Goal: Transaction & Acquisition: Subscribe to service/newsletter

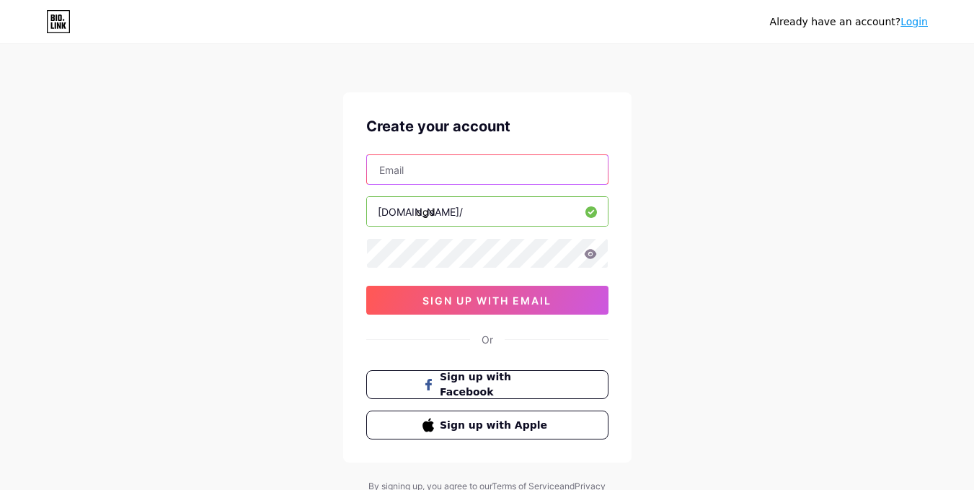
click at [459, 178] on input "text" at bounding box center [487, 169] width 241 height 29
type input "[EMAIL_ADDRESS][DOMAIN_NAME]"
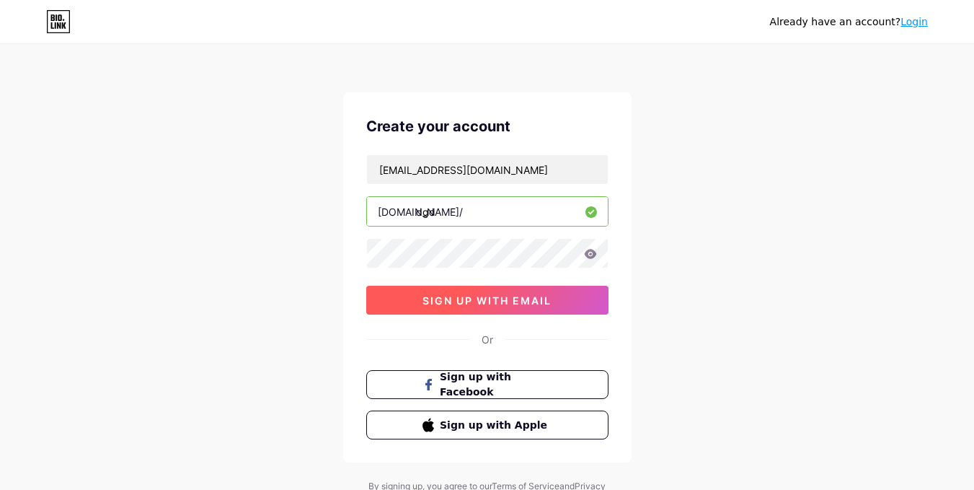
click at [485, 296] on span "sign up with email" at bounding box center [486, 300] width 129 height 12
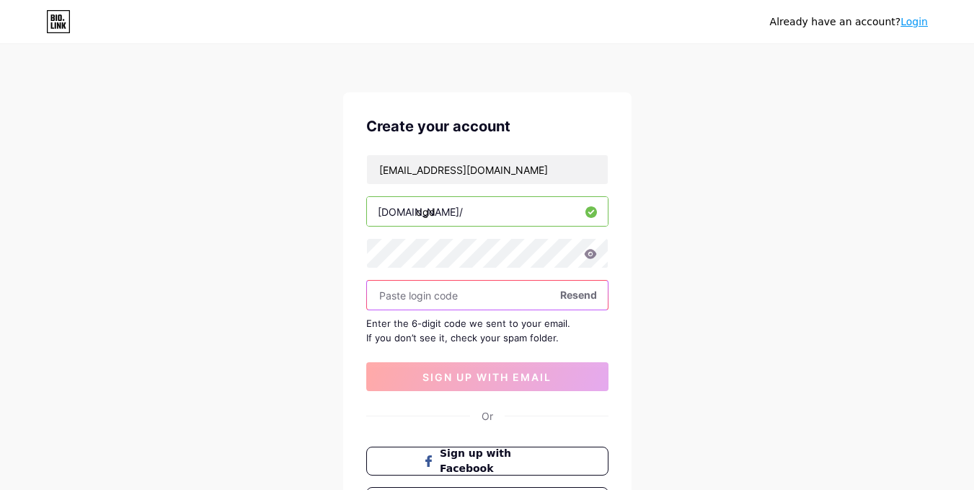
click at [402, 298] on input "text" at bounding box center [487, 294] width 241 height 29
click at [449, 291] on input "text" at bounding box center [487, 294] width 241 height 29
click at [415, 294] on input "text" at bounding box center [487, 294] width 241 height 29
click at [65, 21] on icon at bounding box center [58, 21] width 25 height 23
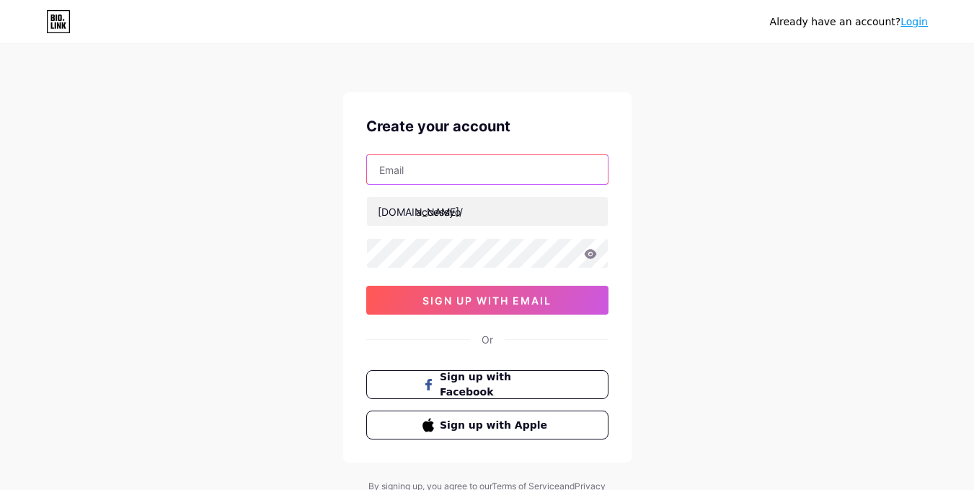
click at [416, 167] on input "text" at bounding box center [487, 169] width 241 height 29
type input "[EMAIL_ADDRESS][DOMAIN_NAME]"
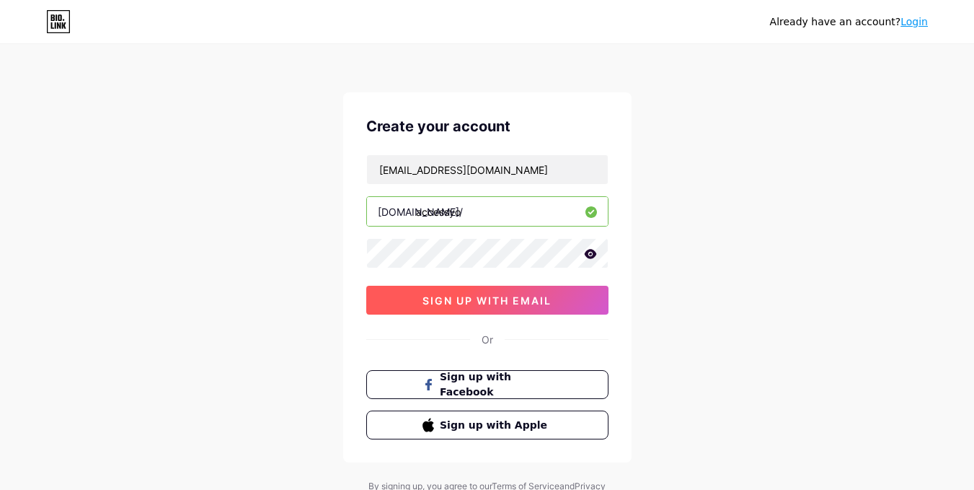
click at [415, 294] on button "sign up with email" at bounding box center [487, 299] width 242 height 29
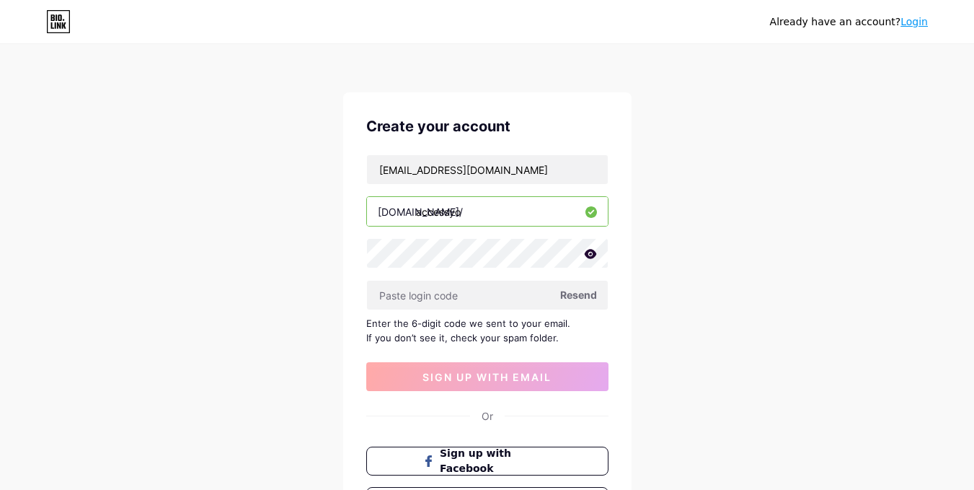
scroll to position [138, 0]
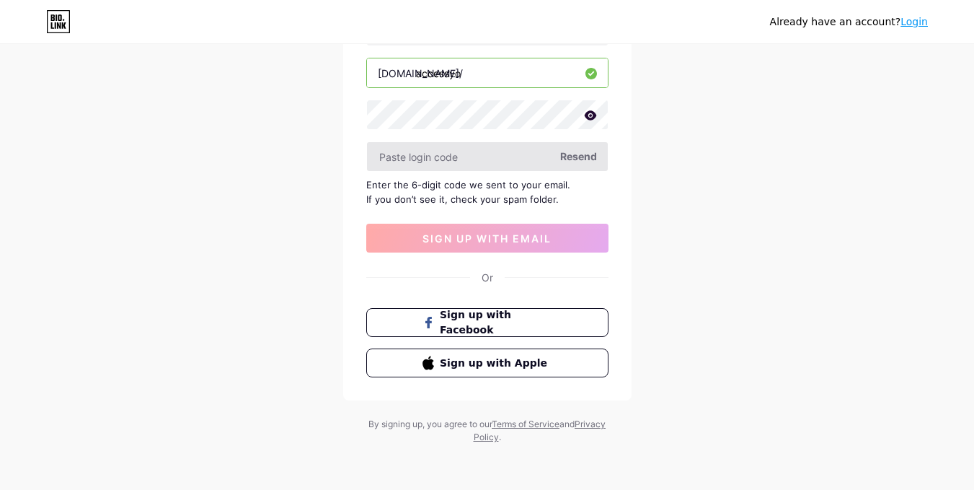
click at [411, 149] on input "text" at bounding box center [487, 156] width 241 height 29
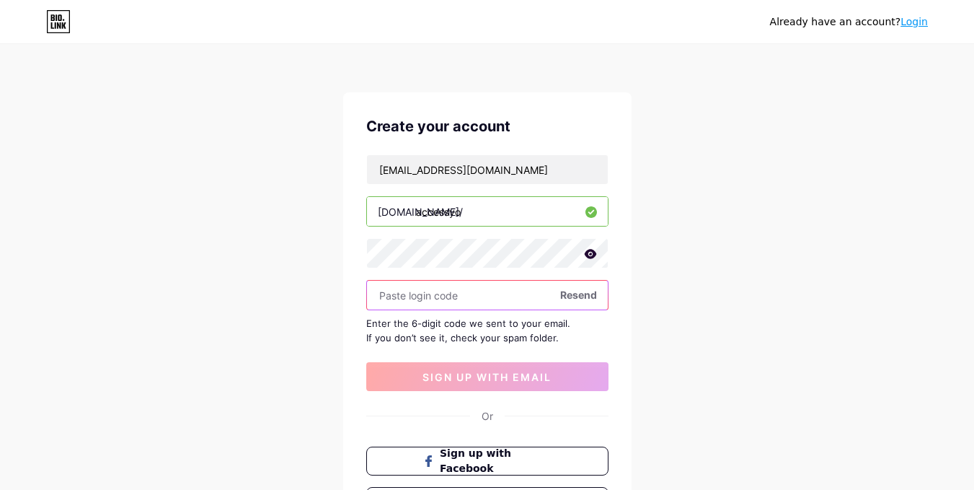
scroll to position [72, 0]
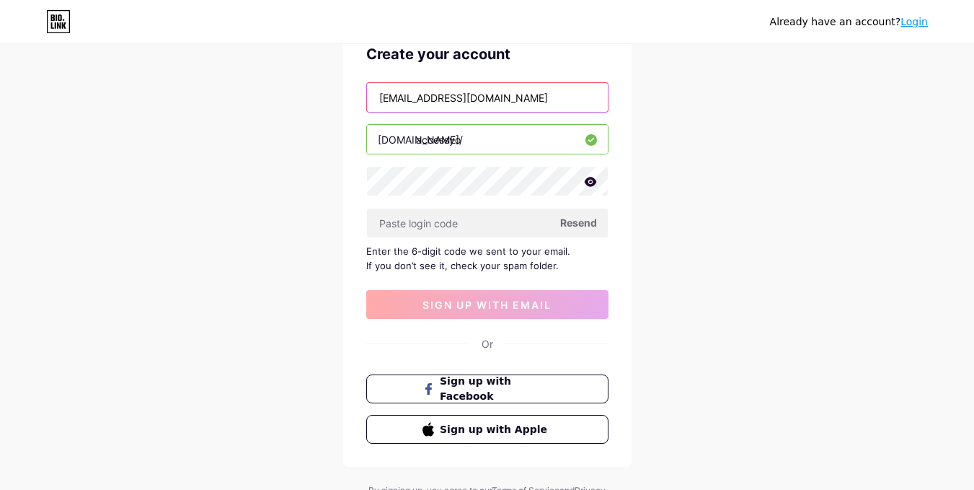
click at [520, 88] on input "[EMAIL_ADDRESS][DOMAIN_NAME]" at bounding box center [487, 97] width 241 height 29
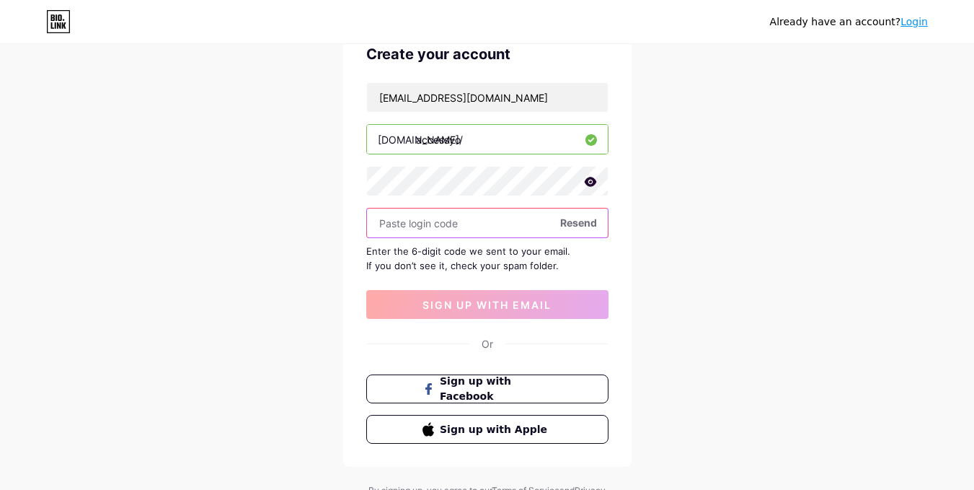
click at [500, 226] on input "text" at bounding box center [487, 222] width 241 height 29
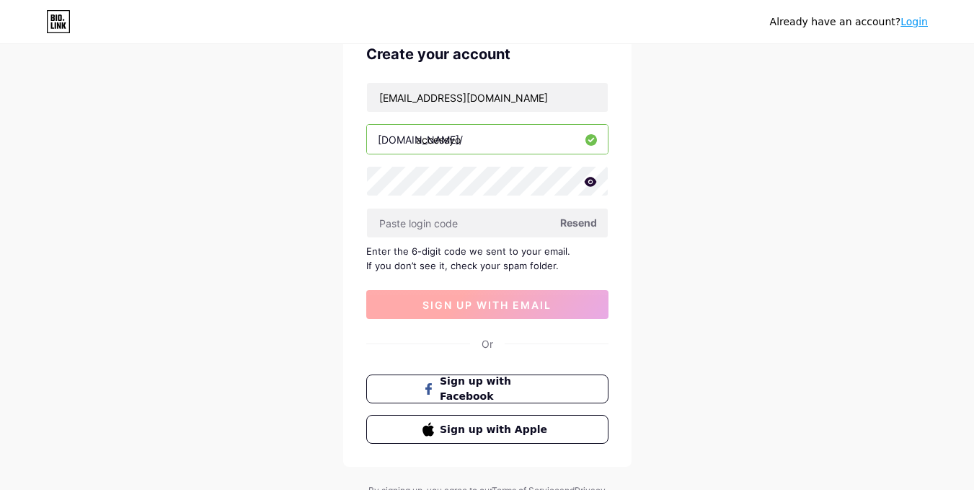
click at [471, 314] on button "sign up with email" at bounding box center [487, 304] width 242 height 29
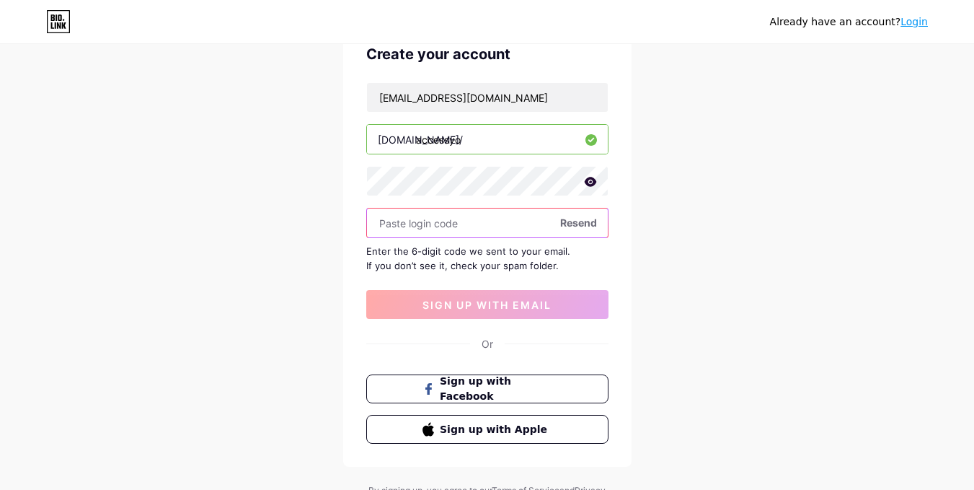
click at [459, 216] on input "text" at bounding box center [487, 222] width 241 height 29
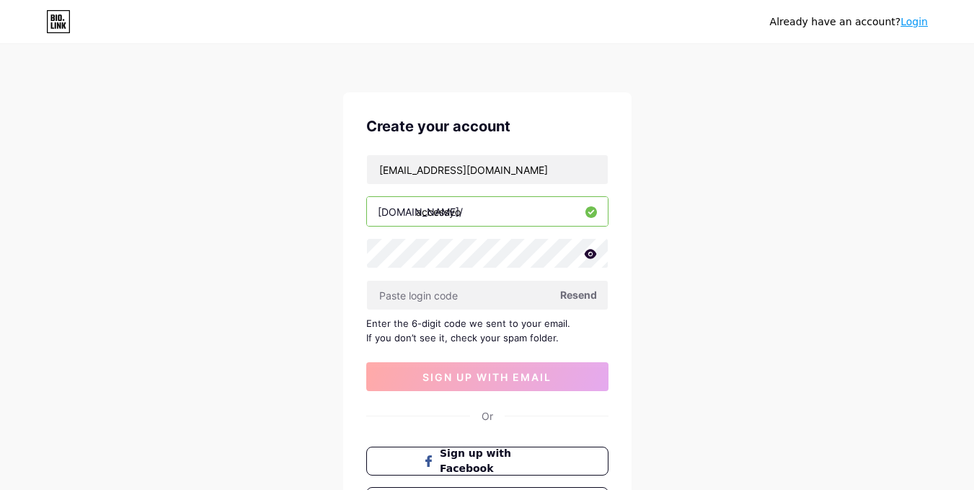
click at [909, 19] on link "Login" at bounding box center [913, 22] width 27 height 12
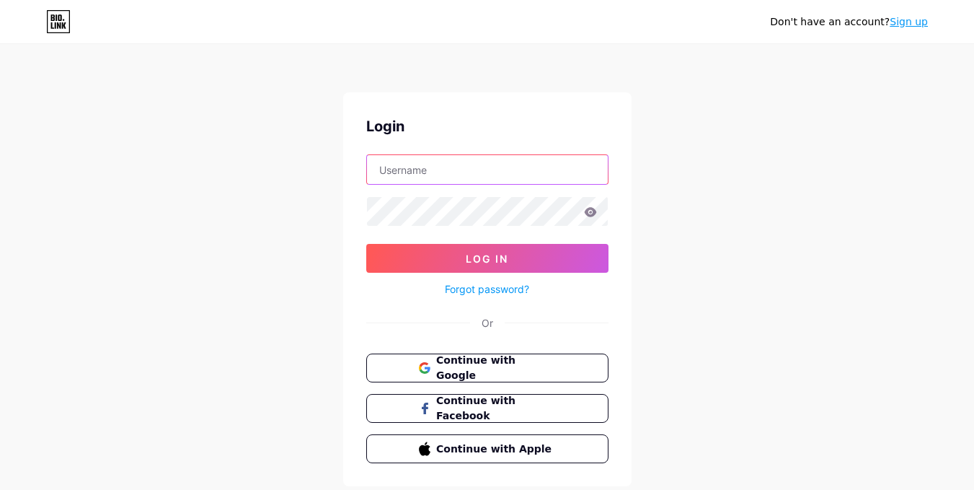
type input "[EMAIL_ADDRESS][DOMAIN_NAME]"
click at [430, 364] on span "Continue with Google" at bounding box center [487, 368] width 138 height 31
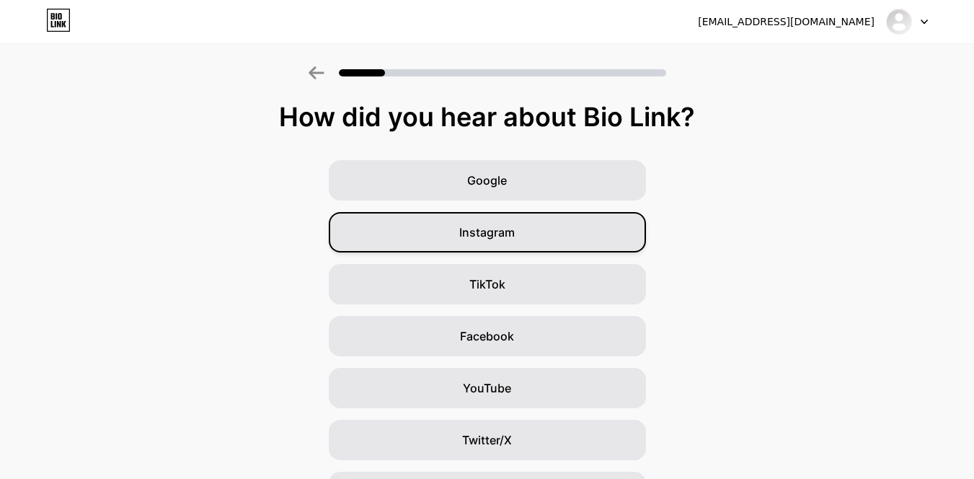
click at [515, 240] on span "Instagram" at bounding box center [487, 231] width 56 height 17
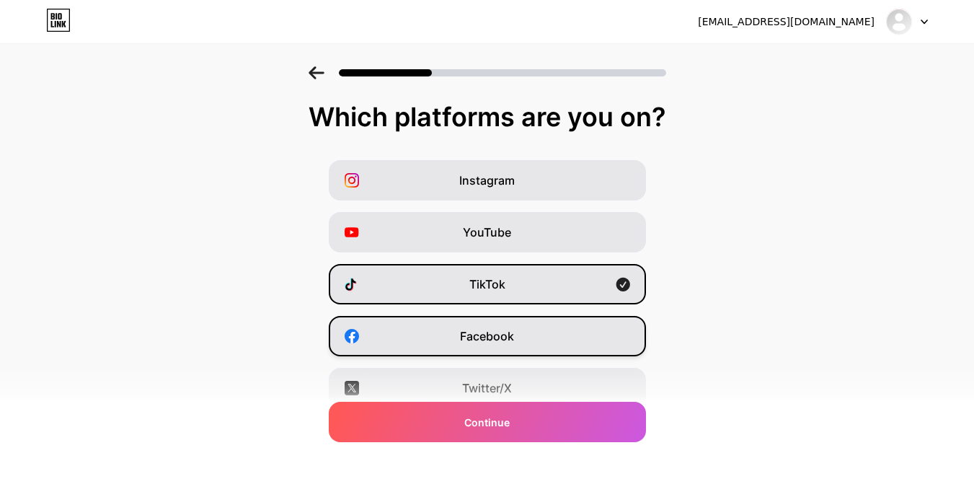
click at [510, 343] on span "Facebook" at bounding box center [487, 335] width 54 height 17
click at [507, 382] on span "Twitter/X" at bounding box center [487, 387] width 50 height 17
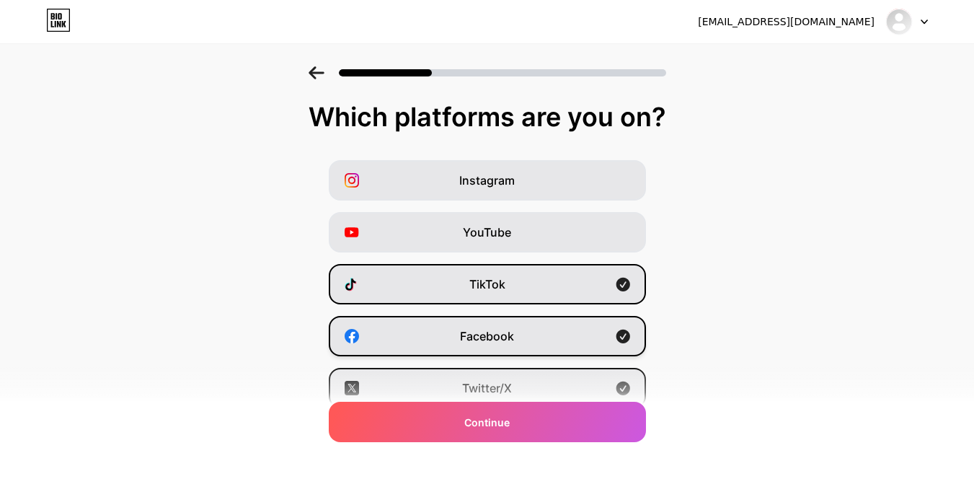
scroll to position [215, 0]
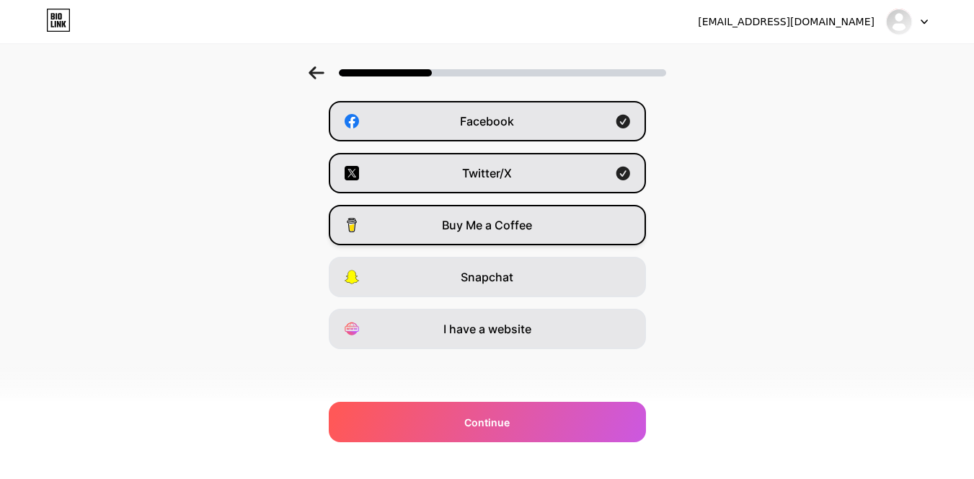
click at [475, 213] on div "Buy Me a Coffee" at bounding box center [487, 225] width 317 height 40
click at [478, 219] on span "Buy Me a Coffee" at bounding box center [487, 224] width 90 height 17
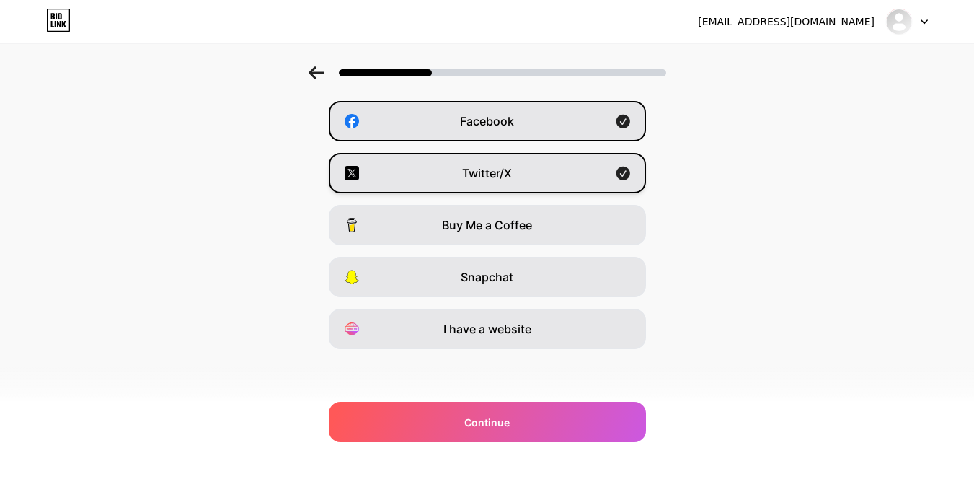
click at [492, 170] on span "Twitter/X" at bounding box center [487, 172] width 50 height 17
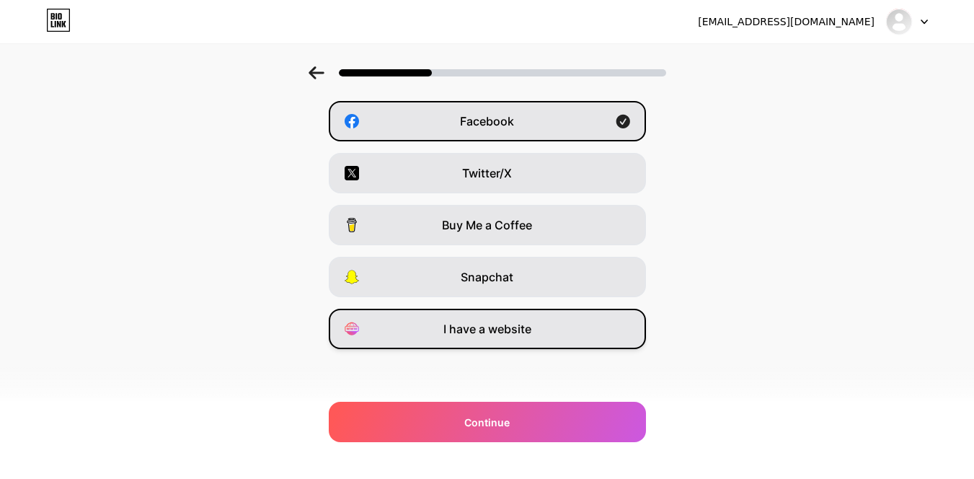
click at [554, 314] on div "I have a website" at bounding box center [487, 329] width 317 height 40
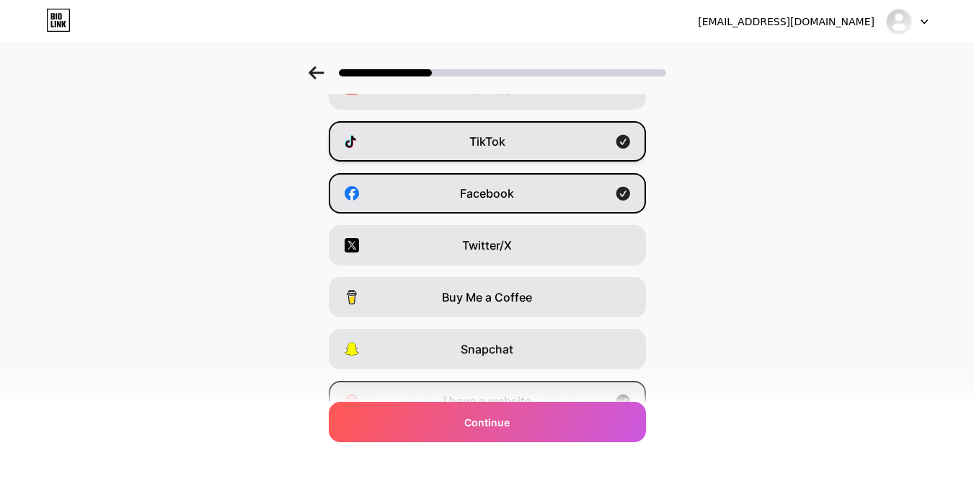
scroll to position [0, 0]
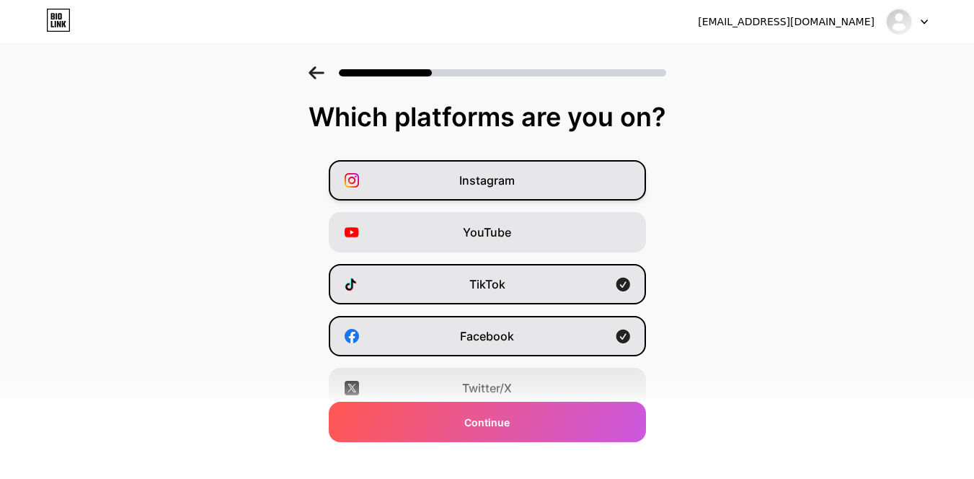
click at [510, 182] on span "Instagram" at bounding box center [487, 180] width 56 height 17
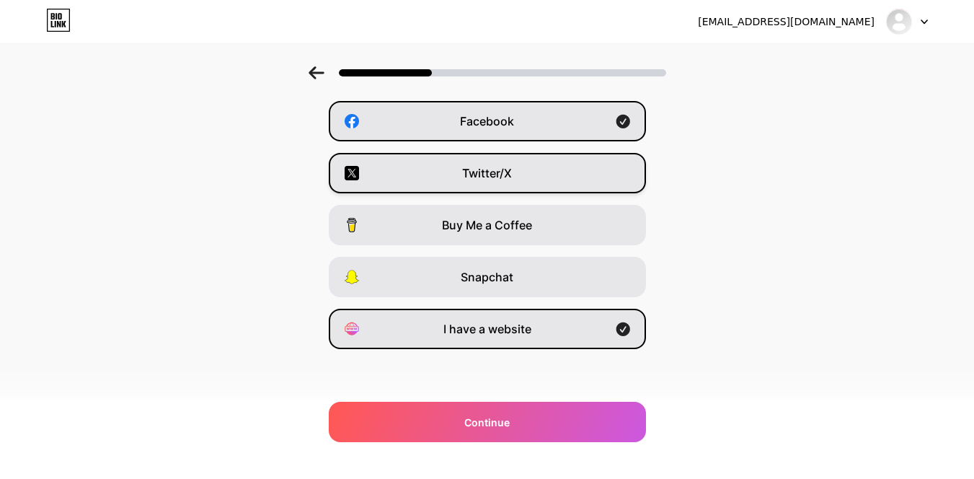
click at [544, 164] on div "Twitter/X" at bounding box center [487, 173] width 317 height 40
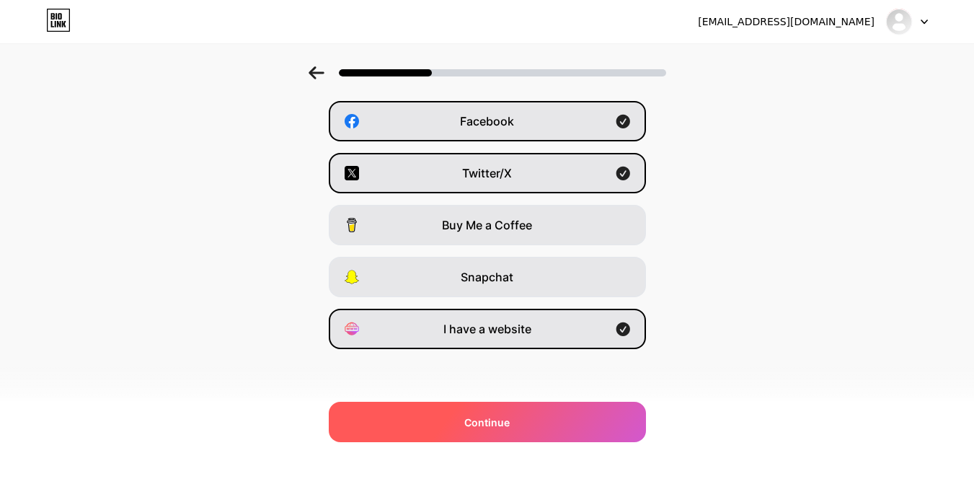
click at [508, 415] on span "Continue" at bounding box center [486, 422] width 45 height 15
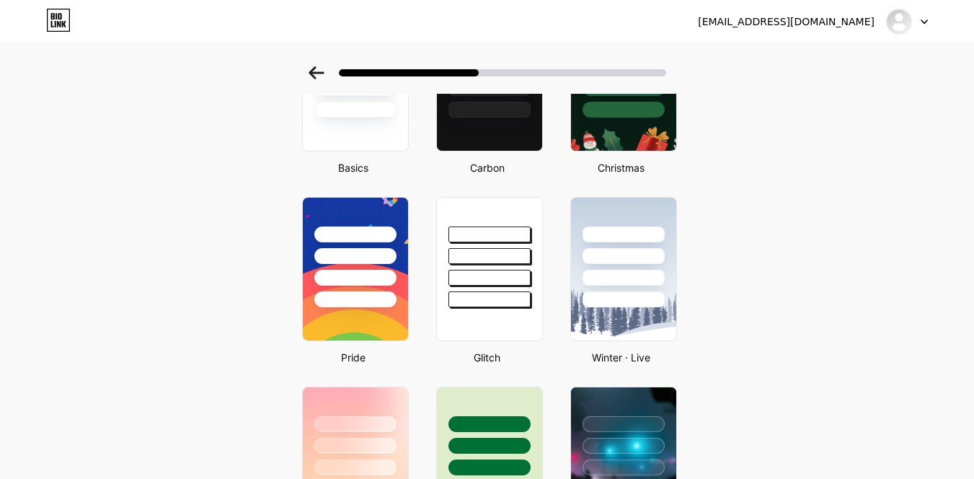
scroll to position [0, 0]
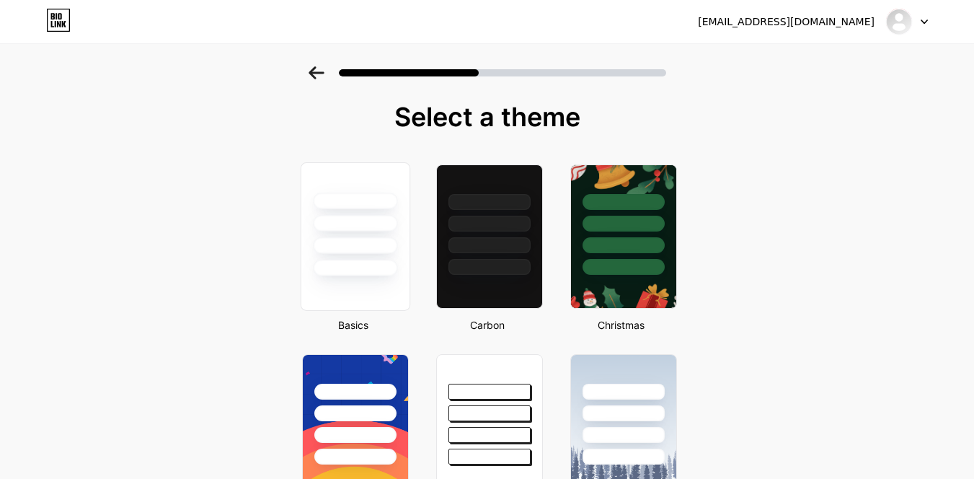
click at [394, 292] on div at bounding box center [355, 236] width 110 height 149
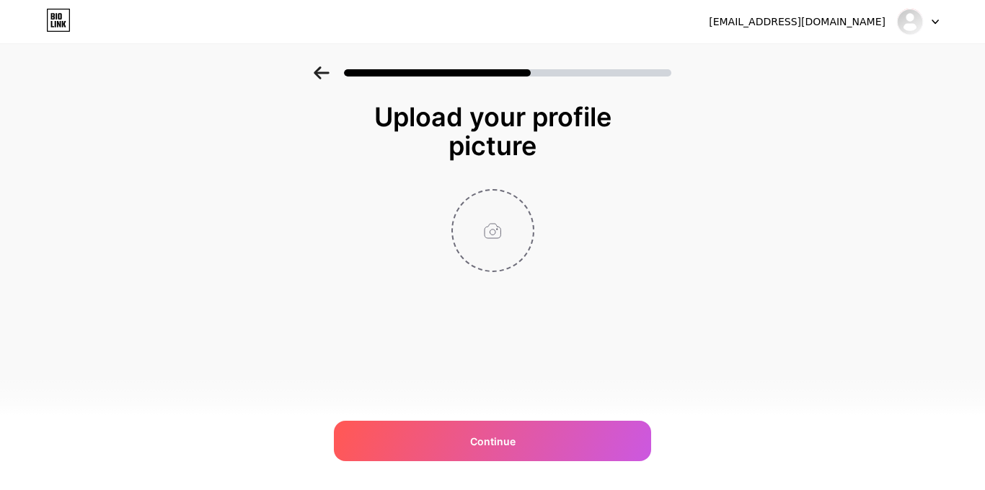
click at [496, 239] on input "file" at bounding box center [493, 230] width 80 height 80
type input "C:\fakepath\Black_and_Gold_Modern_X_letter_Digital_Marketing_Logo__3_-removebg-…"
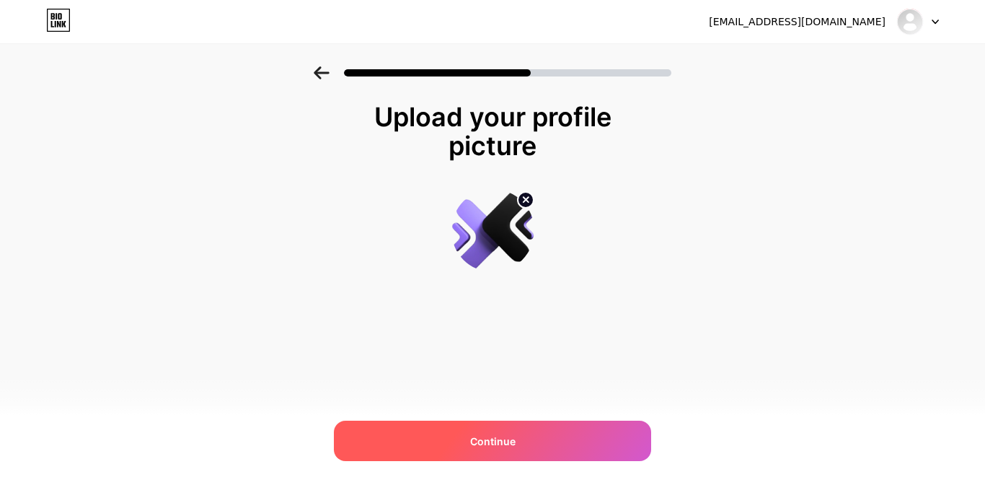
click at [521, 435] on div "Continue" at bounding box center [492, 440] width 317 height 40
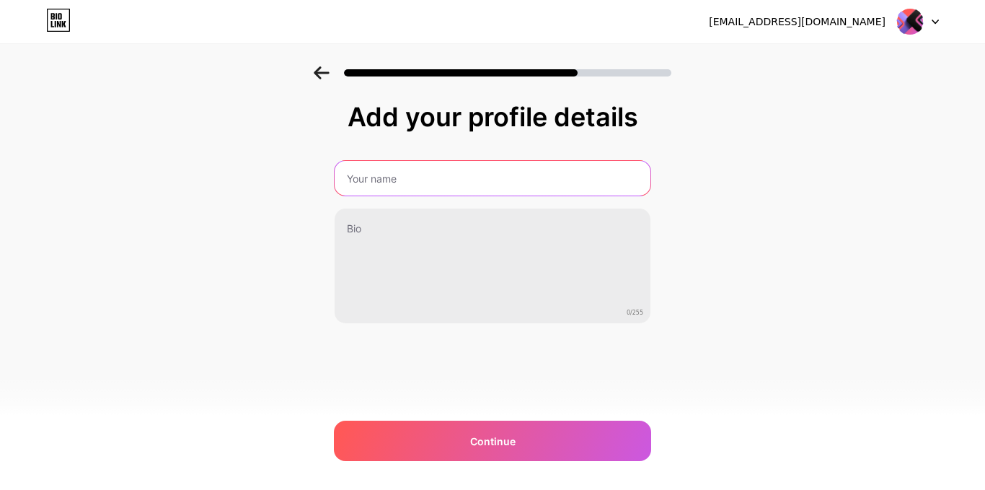
click at [407, 179] on input "text" at bounding box center [493, 178] width 316 height 35
type input "ACCESSYO"
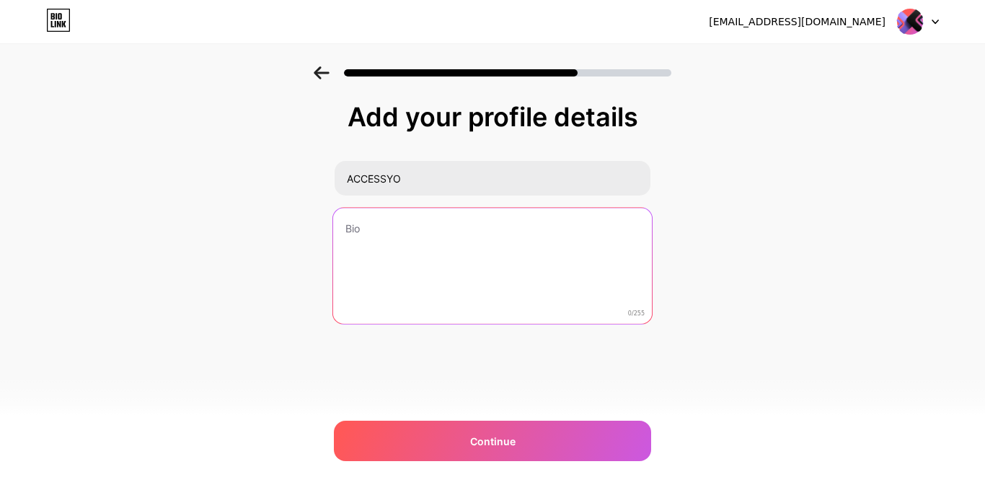
click at [404, 211] on textarea at bounding box center [492, 267] width 319 height 118
type textarea "degthju"
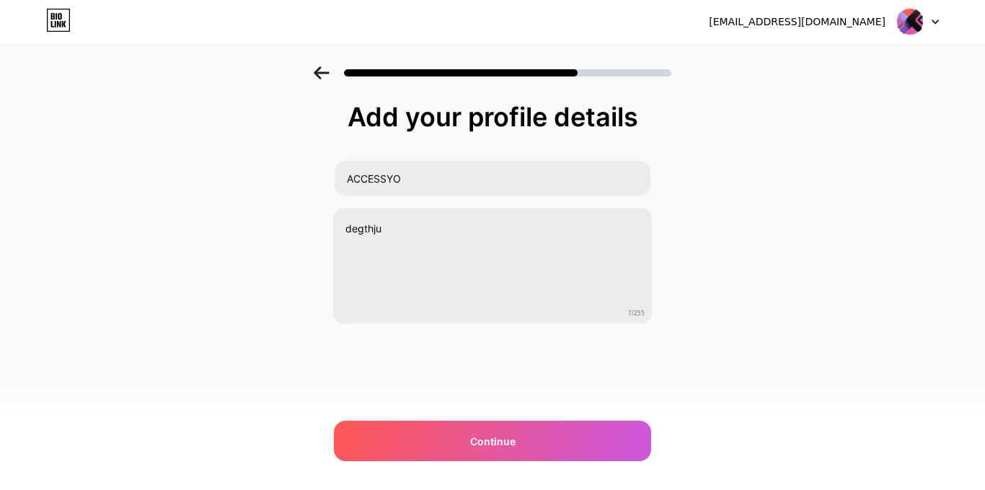
click at [498, 411] on div "[EMAIL_ADDRESS][DOMAIN_NAME] Logout Link Copied Add your profile details ACCESS…" at bounding box center [492, 245] width 985 height 490
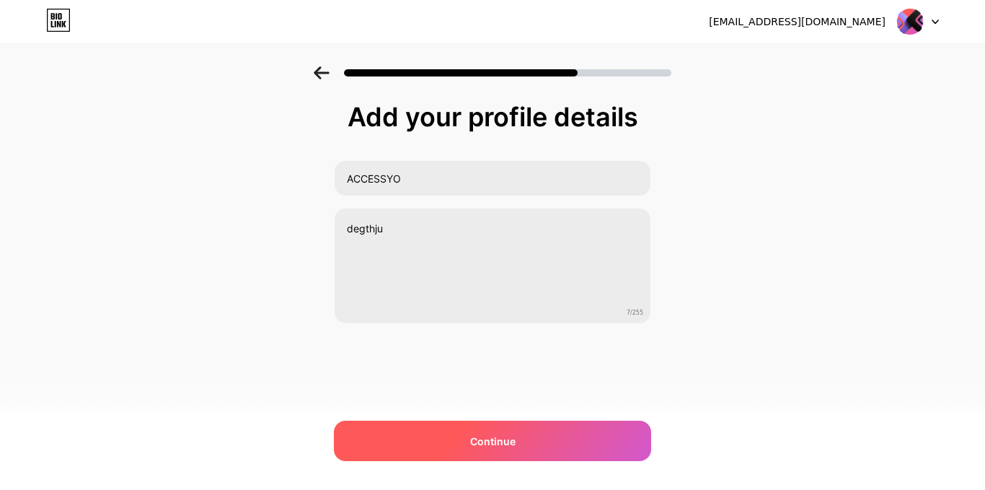
click at [472, 434] on span "Continue" at bounding box center [492, 440] width 45 height 15
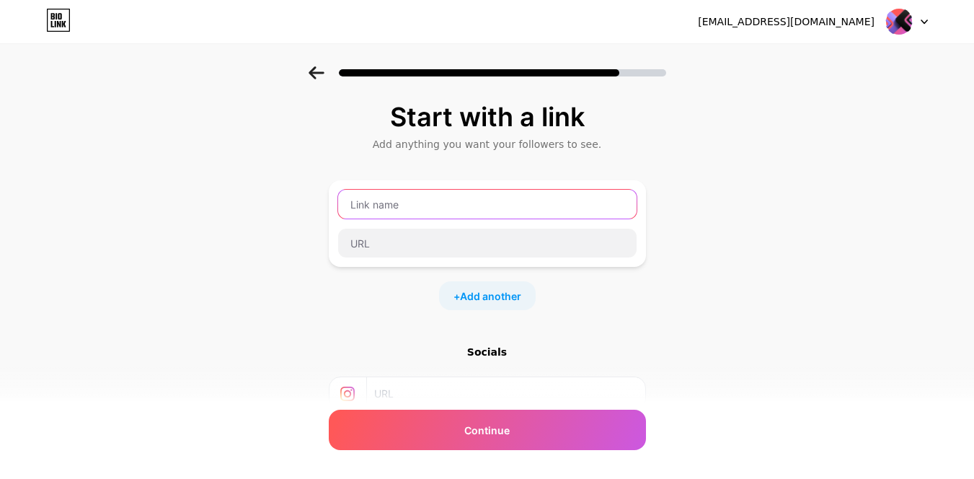
click at [397, 212] on input "text" at bounding box center [487, 204] width 298 height 29
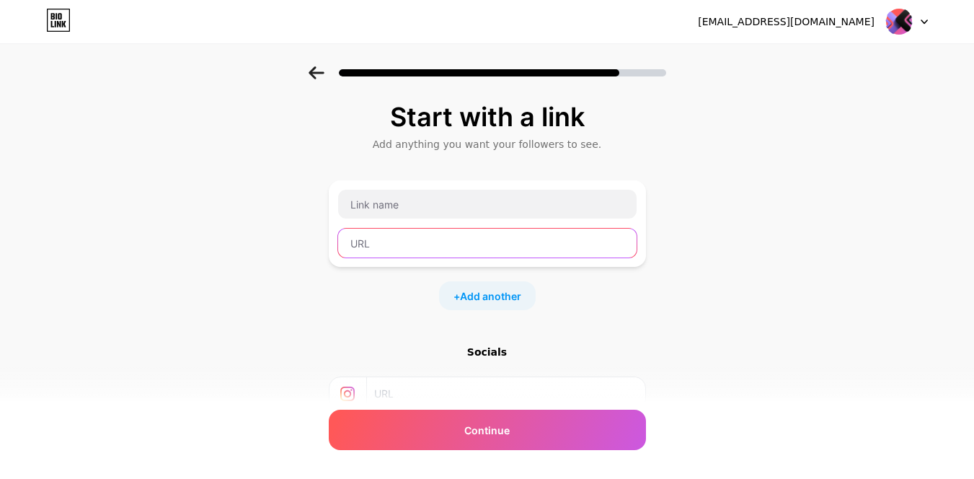
click at [409, 239] on input "text" at bounding box center [487, 243] width 298 height 29
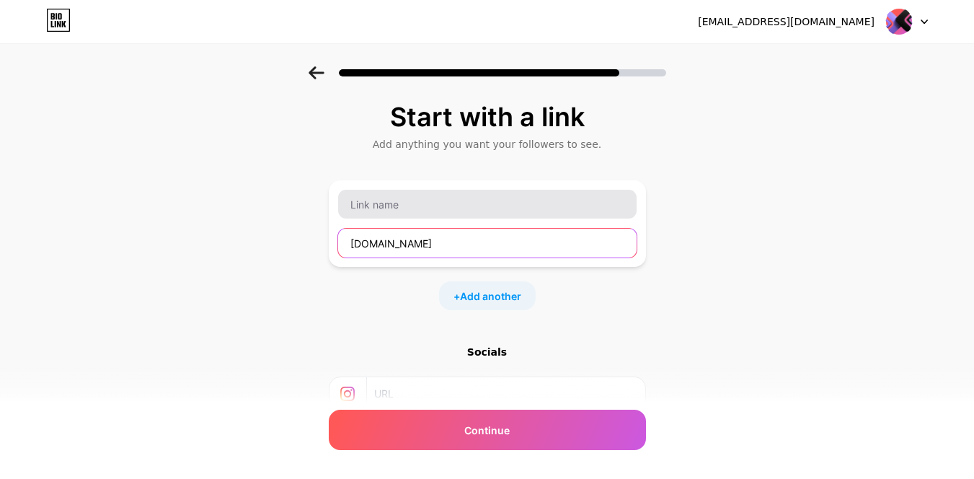
type input "[DOMAIN_NAME]"
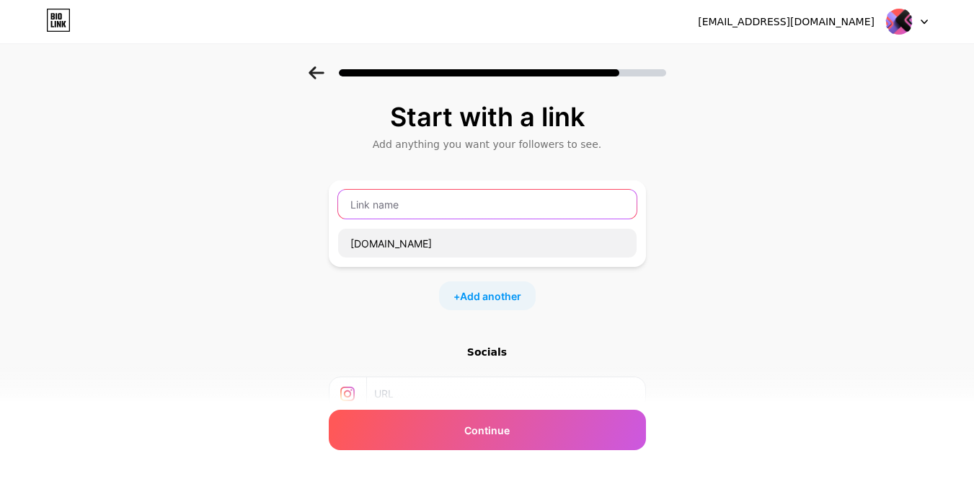
click at [400, 202] on input "text" at bounding box center [487, 204] width 298 height 29
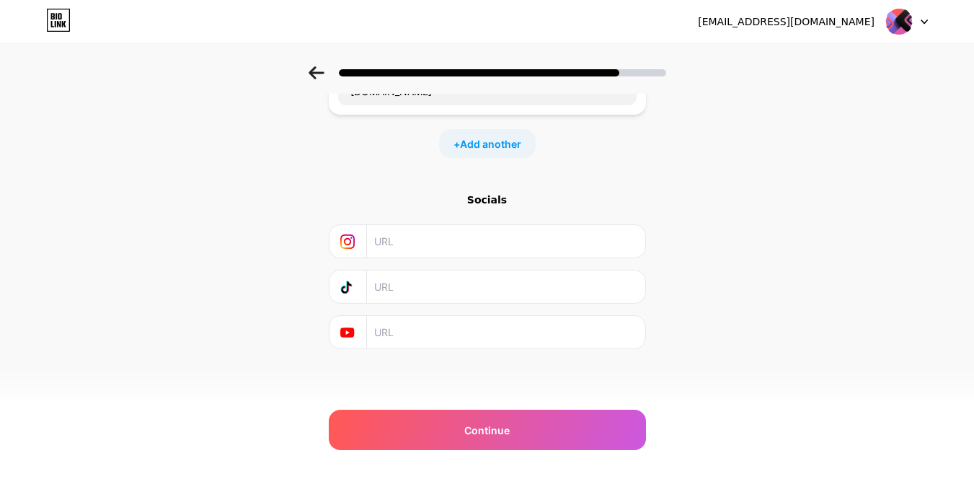
type input "accessyo"
click at [447, 254] on input "text" at bounding box center [505, 241] width 262 height 32
type input "j"
type input "J_katlego_"
click at [412, 285] on input "text" at bounding box center [505, 286] width 262 height 32
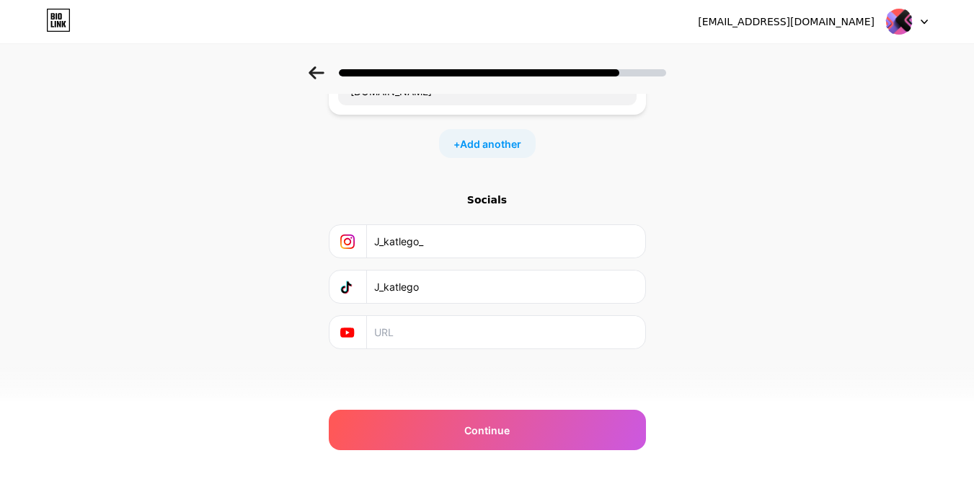
type input "J_katlego"
click at [427, 326] on input "text" at bounding box center [505, 332] width 262 height 32
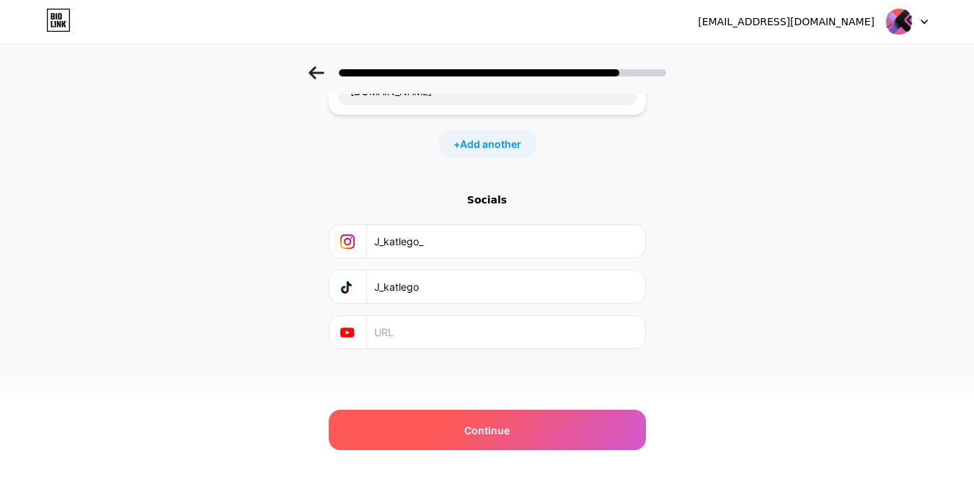
click at [463, 435] on div "Continue" at bounding box center [487, 429] width 317 height 40
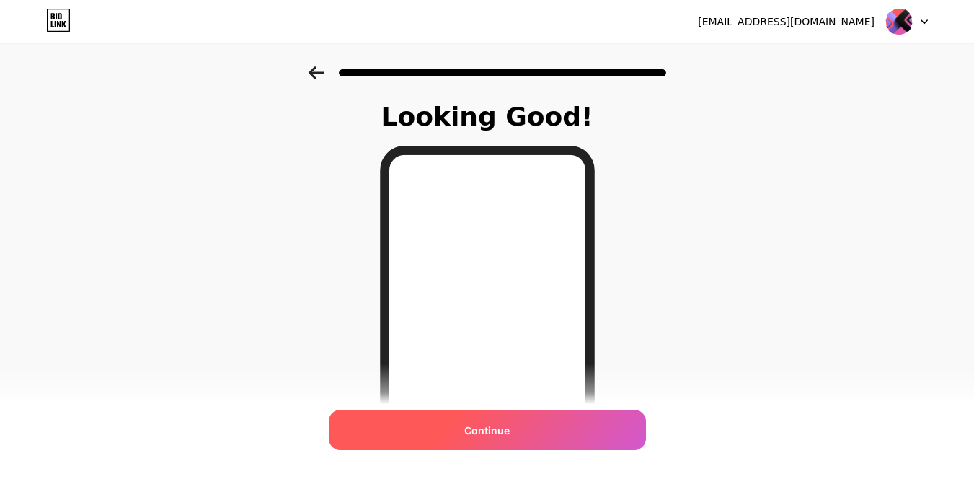
scroll to position [246, 0]
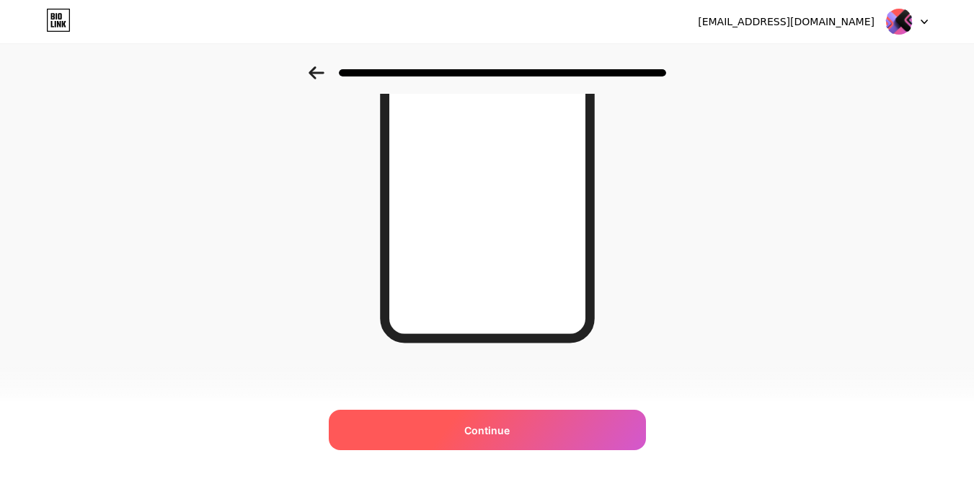
click at [496, 428] on span "Continue" at bounding box center [486, 429] width 45 height 15
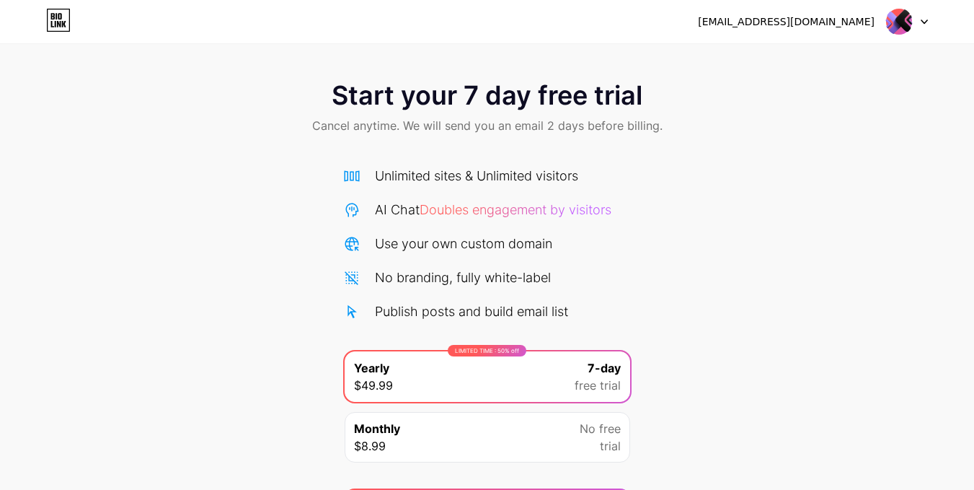
scroll to position [91, 0]
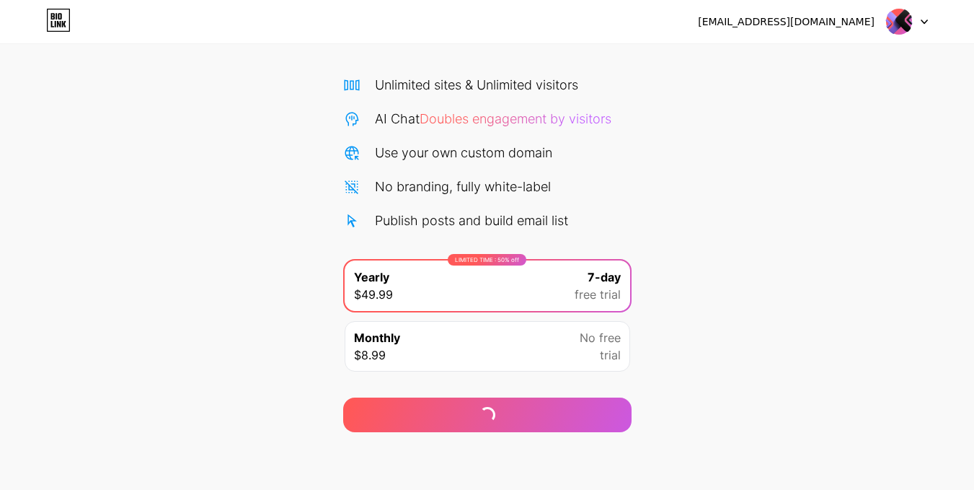
click at [561, 345] on div "Monthly $8.99 No free trial" at bounding box center [487, 346] width 285 height 50
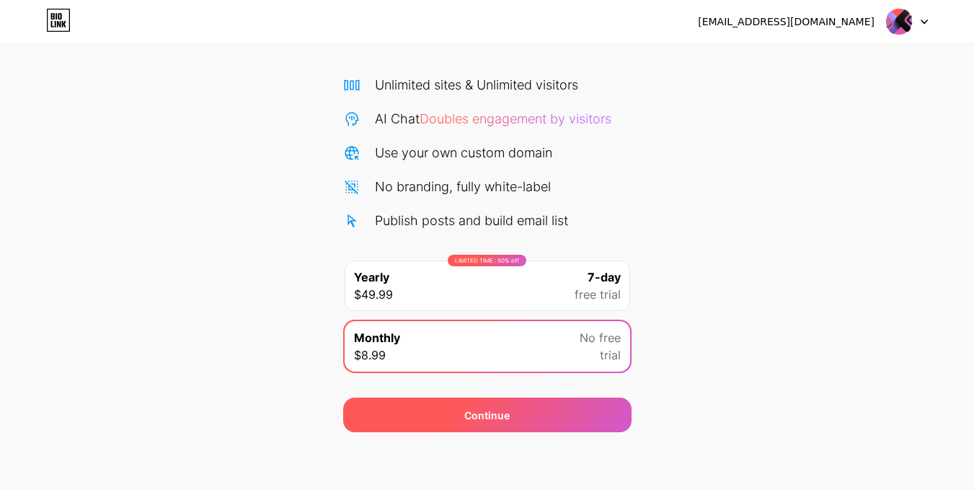
click at [515, 420] on div "Continue" at bounding box center [487, 414] width 288 height 35
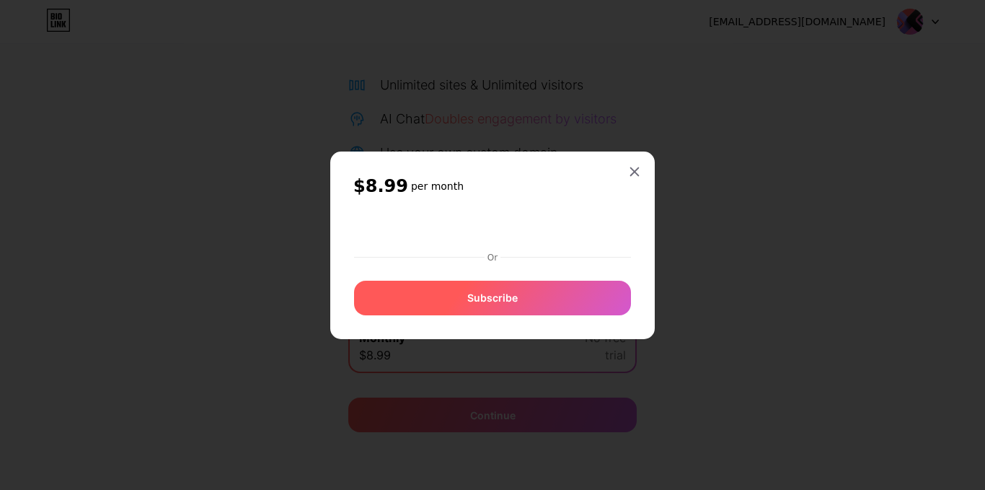
click at [510, 301] on span "Subscribe" at bounding box center [492, 297] width 50 height 15
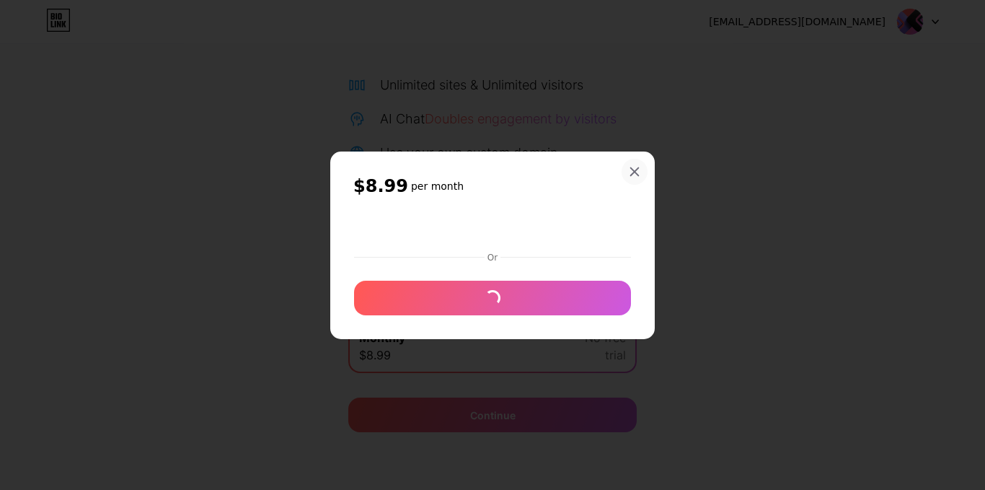
click at [635, 164] on div at bounding box center [634, 172] width 26 height 26
